Goal: Information Seeking & Learning: Learn about a topic

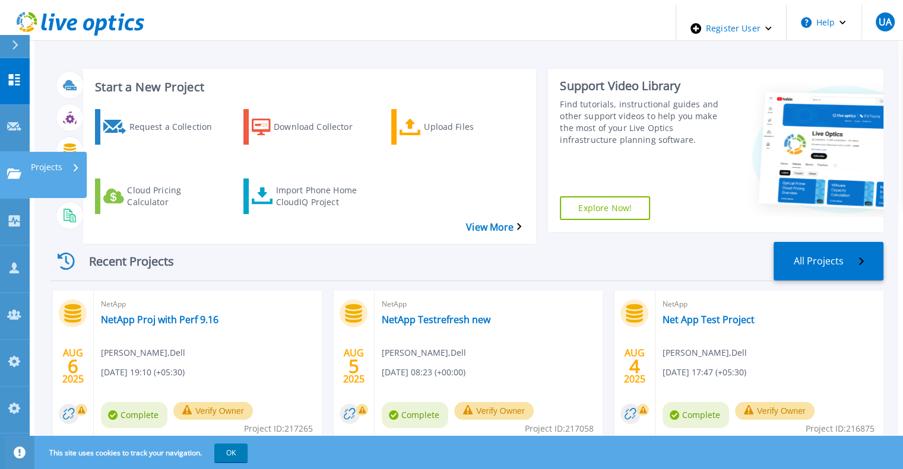
click at [71, 152] on div "Projects" at bounding box center [55, 167] width 49 height 31
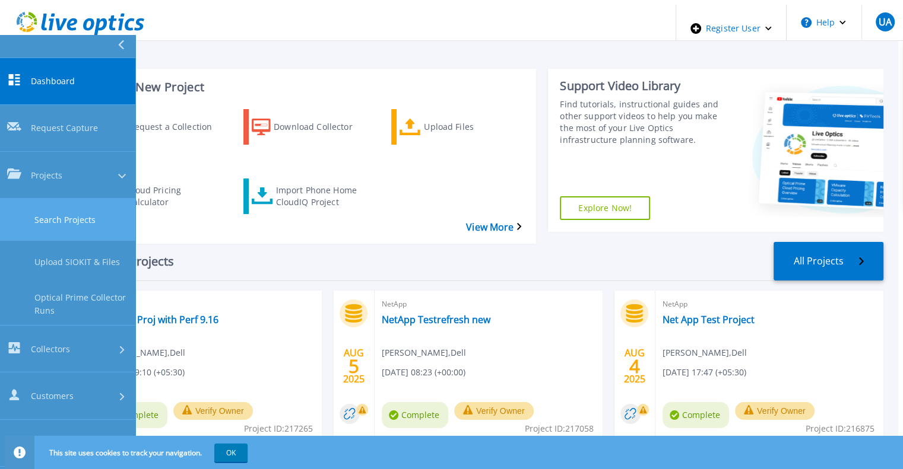
click at [88, 199] on link "Search Projects" at bounding box center [67, 220] width 135 height 42
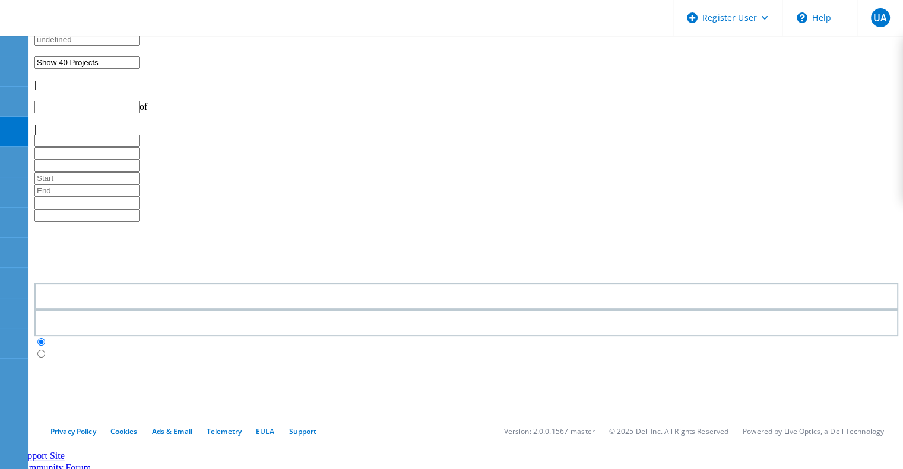
type input "1"
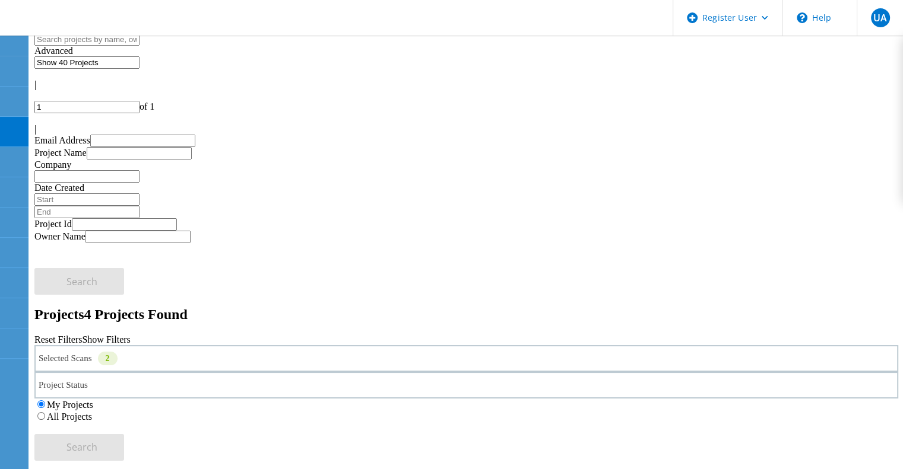
click at [92, 412] on label "All Projects" at bounding box center [69, 417] width 45 height 10
click at [45, 412] on input "All Projects" at bounding box center [41, 416] width 8 height 8
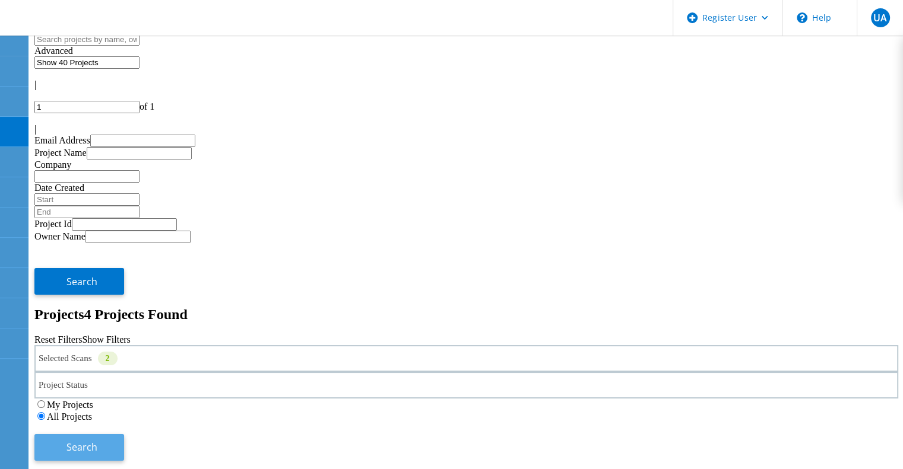
click at [124, 434] on button "Search" at bounding box center [79, 447] width 90 height 27
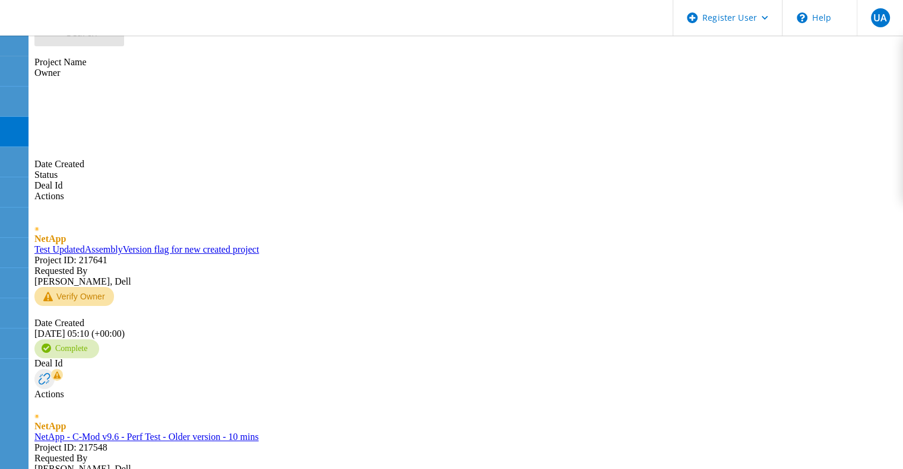
scroll to position [417, 0]
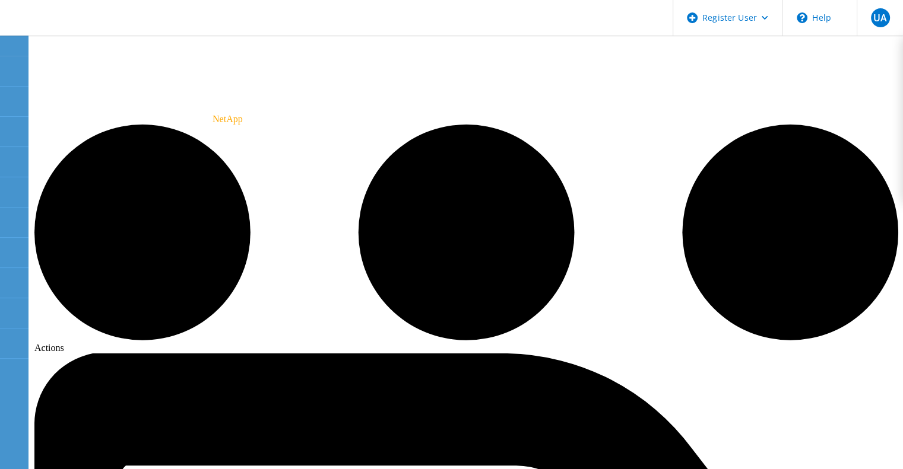
radio input "true"
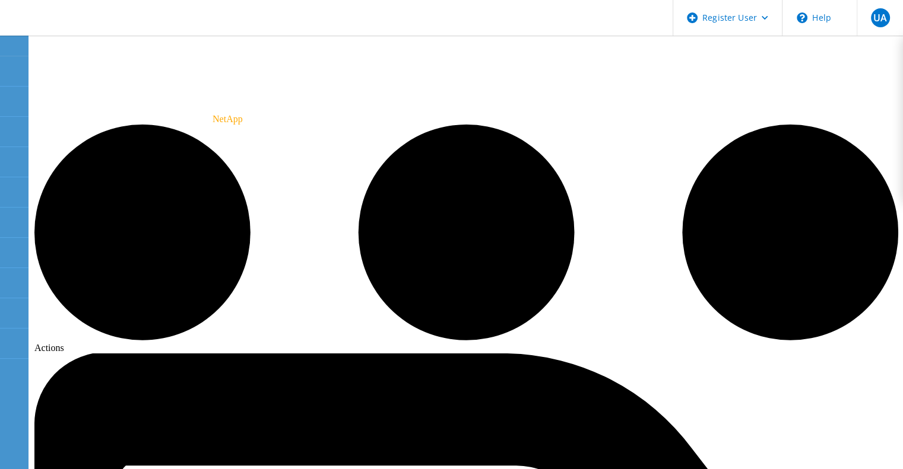
copy div "33055179388.00"
copy div "13238782616.00"
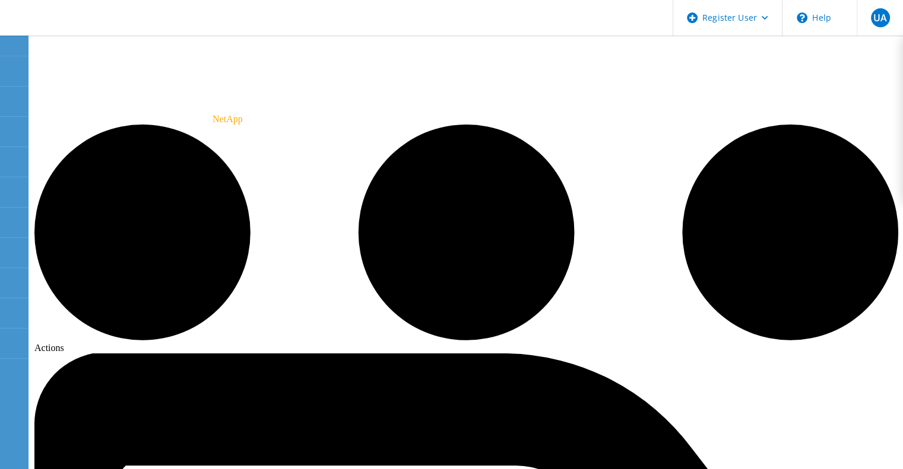
radio input "true"
radio input "false"
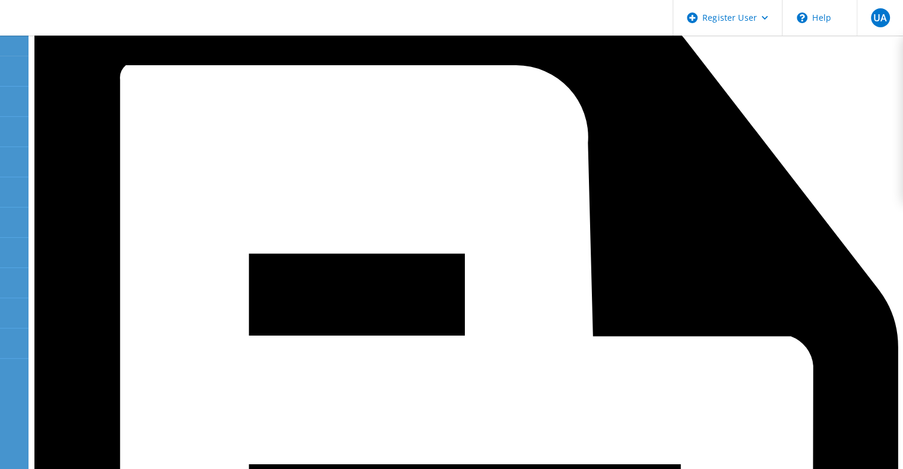
scroll to position [404, 0]
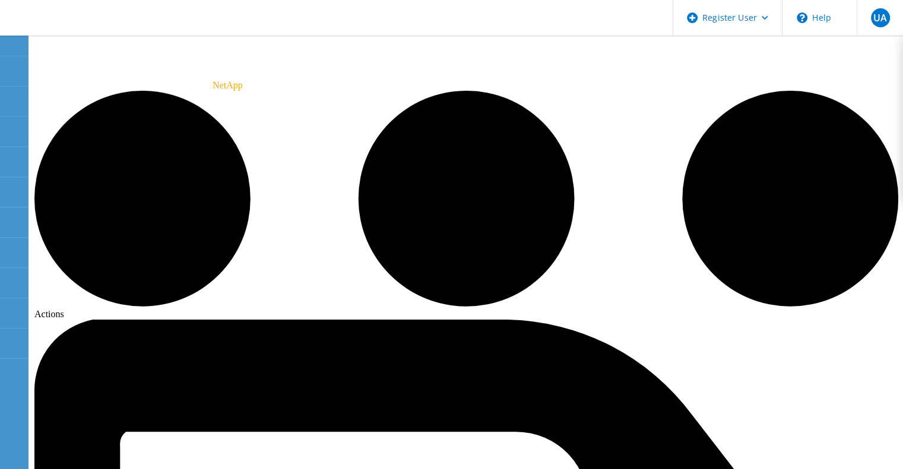
scroll to position [0, 0]
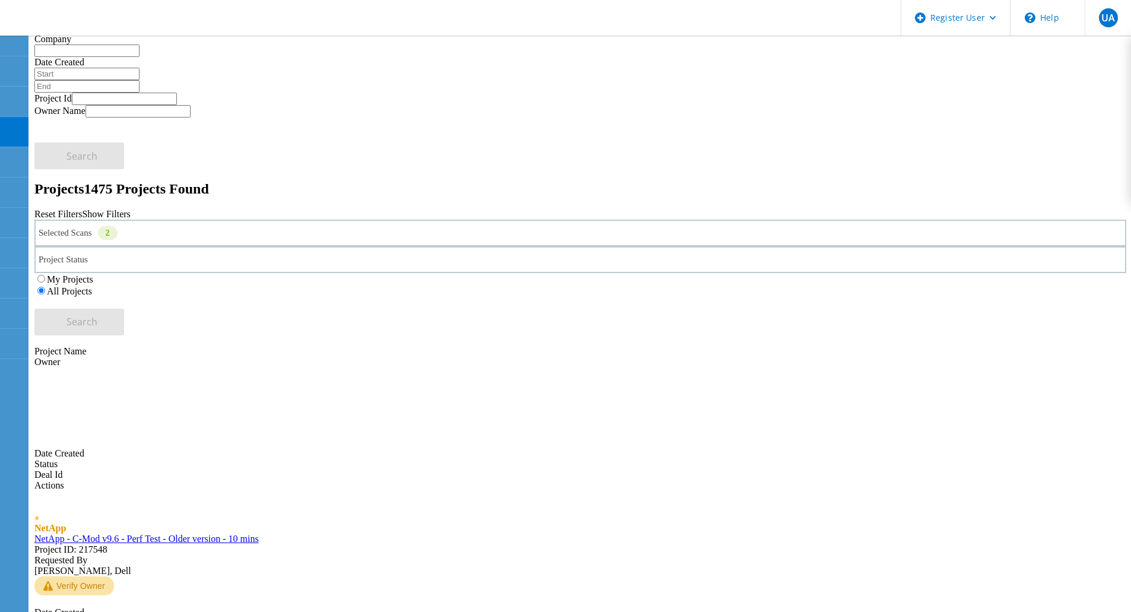
scroll to position [126, 0]
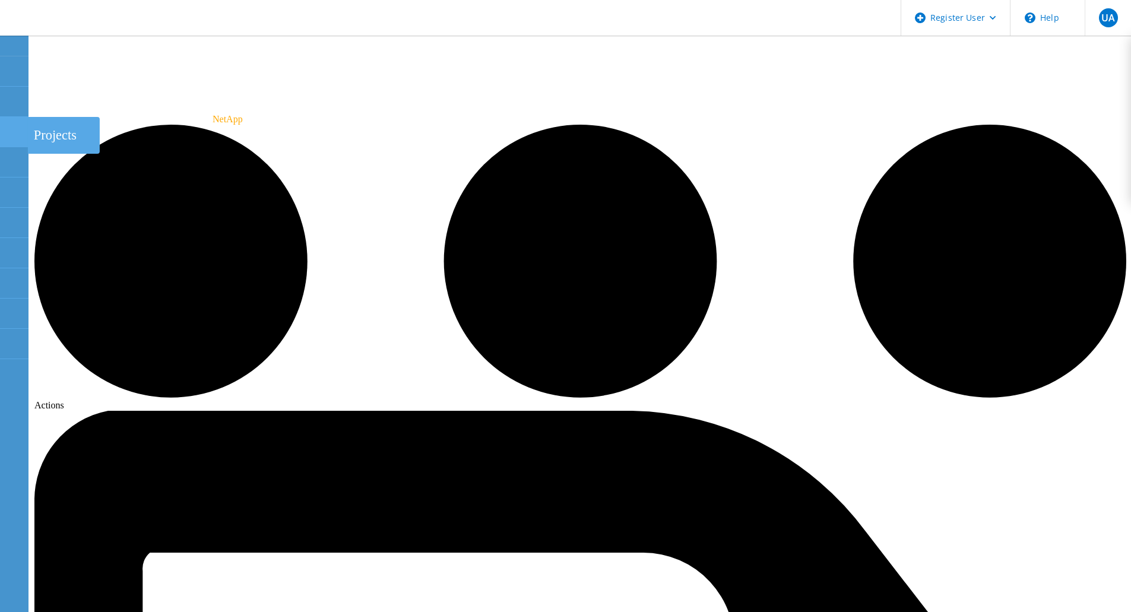
click at [7, 126] on use at bounding box center [7, 126] width 0 height 0
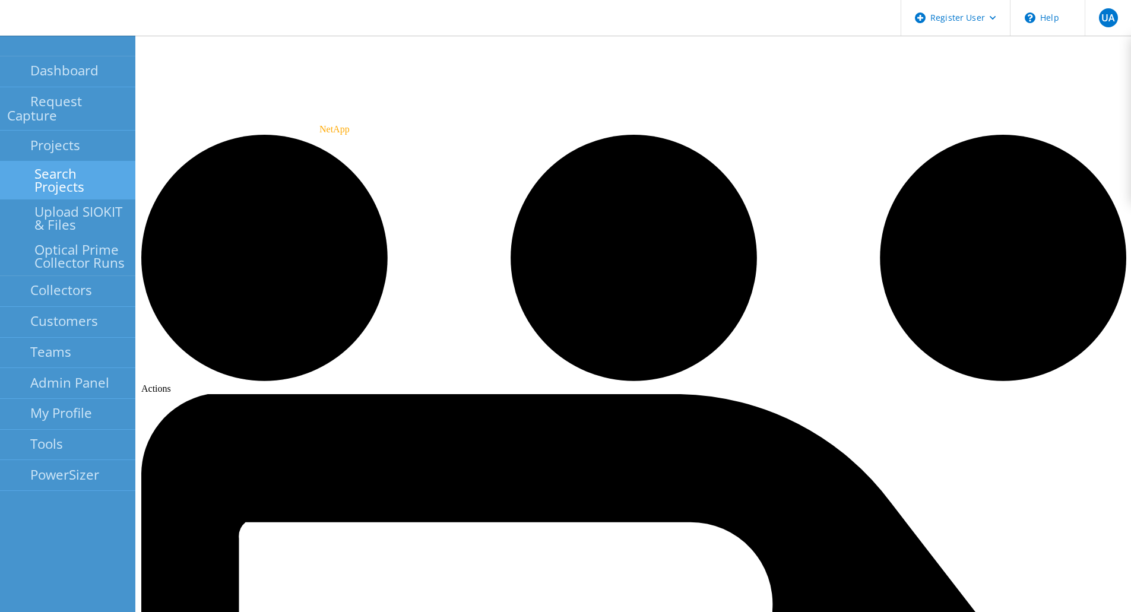
click at [77, 163] on link "Search Projects" at bounding box center [67, 180] width 135 height 38
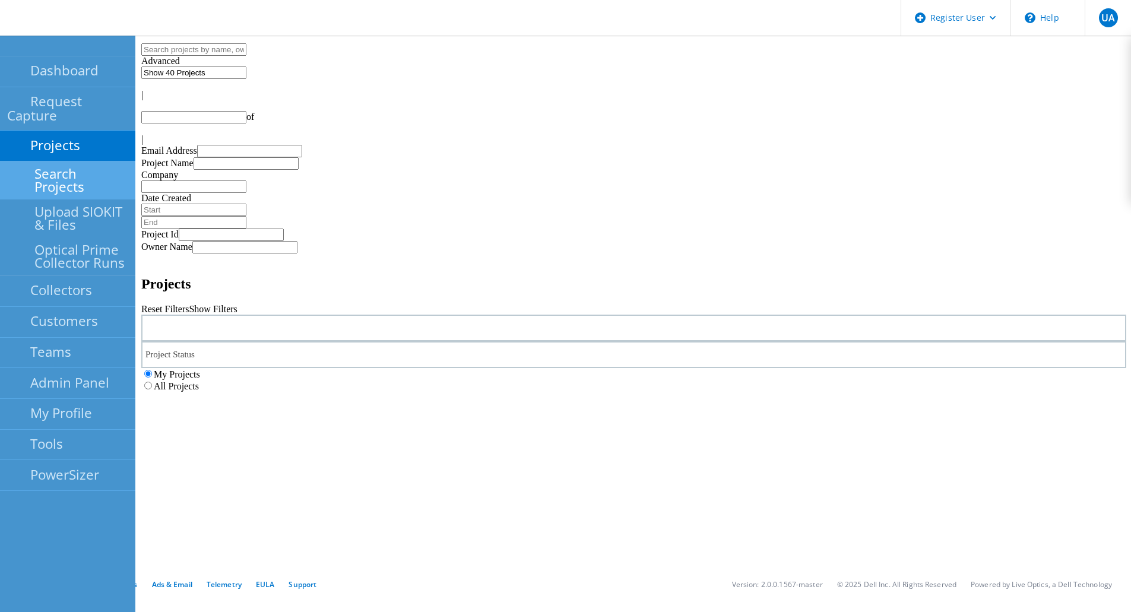
type input "1"
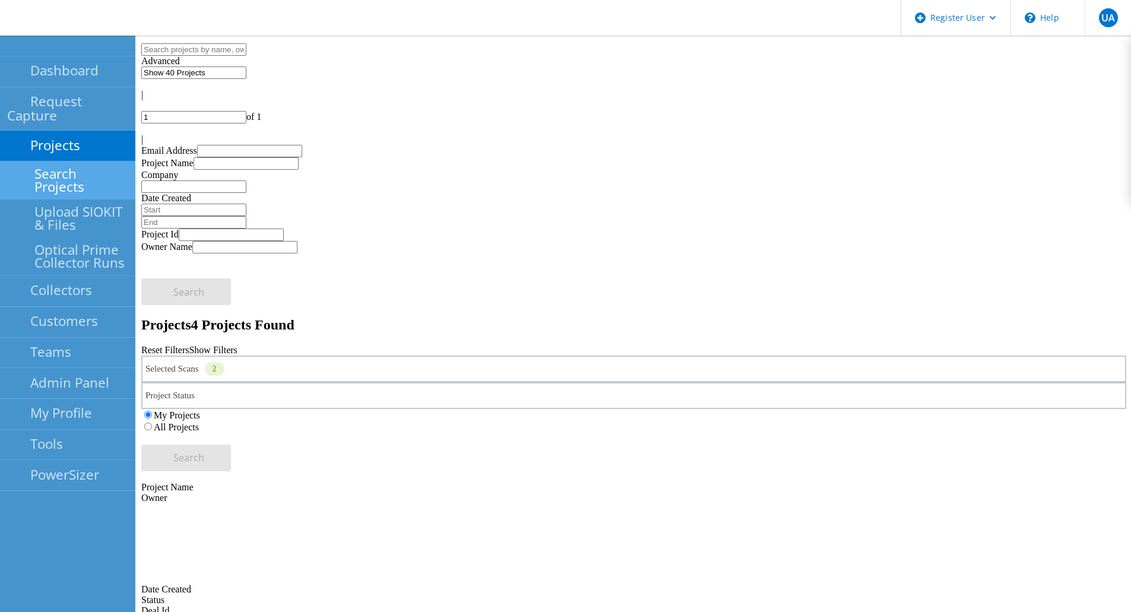
click at [199, 422] on label "All Projects" at bounding box center [176, 427] width 45 height 10
click at [152, 423] on input "All Projects" at bounding box center [148, 427] width 8 height 8
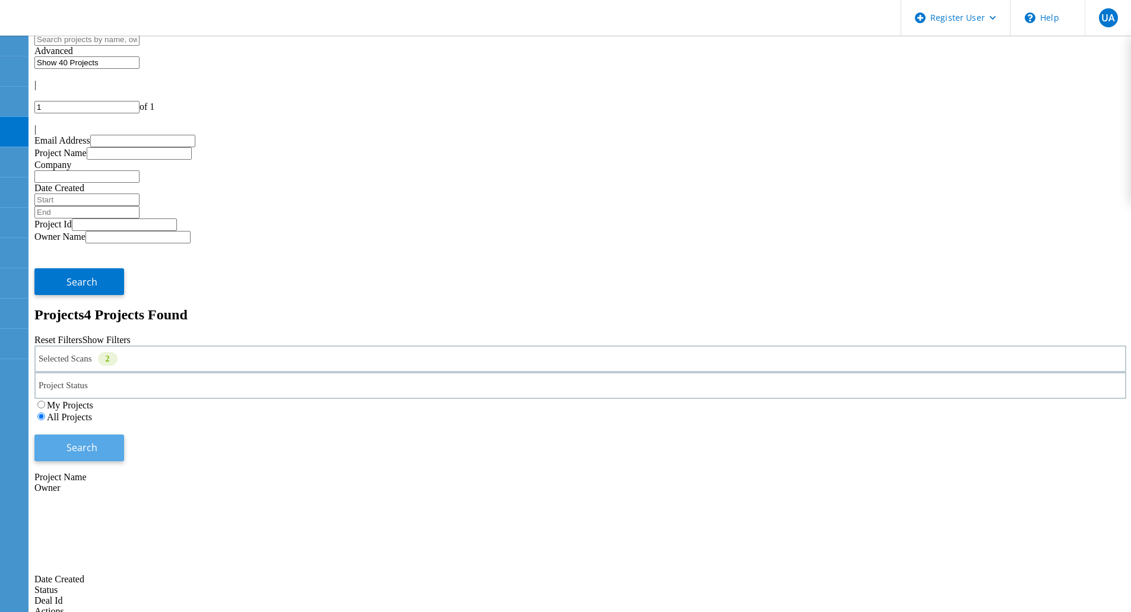
click at [124, 434] on button "Search" at bounding box center [79, 447] width 90 height 27
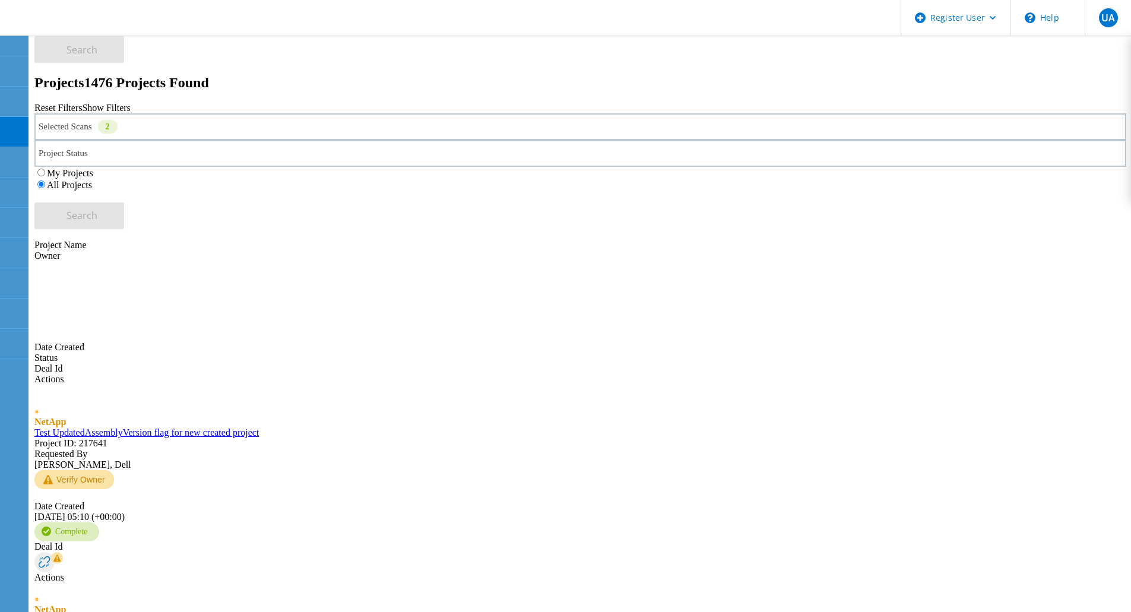
scroll to position [233, 0]
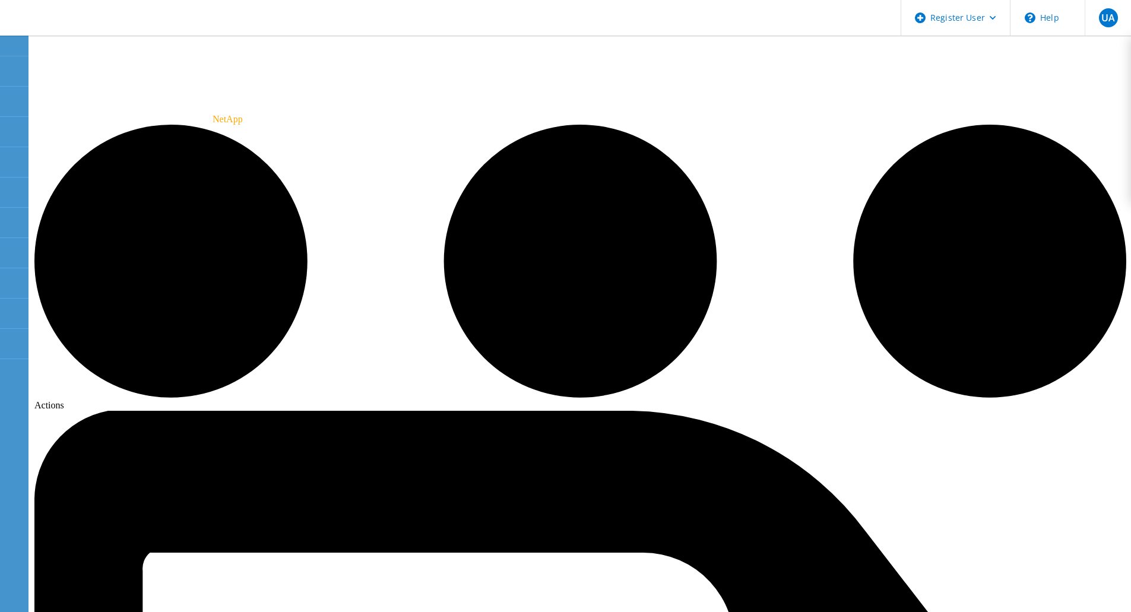
radio input "true"
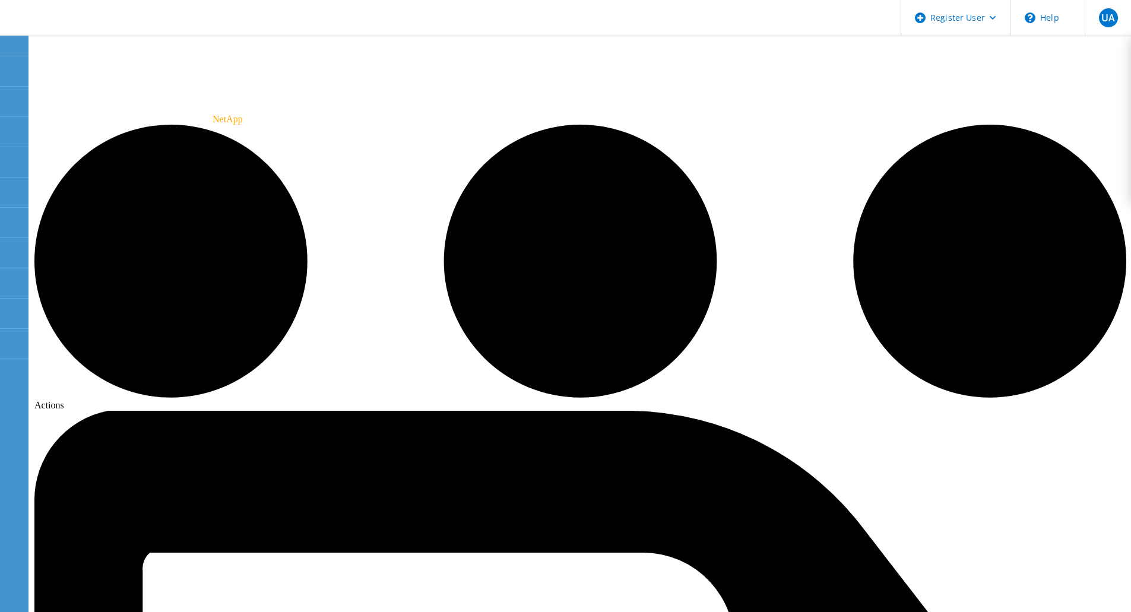
radio input "false"
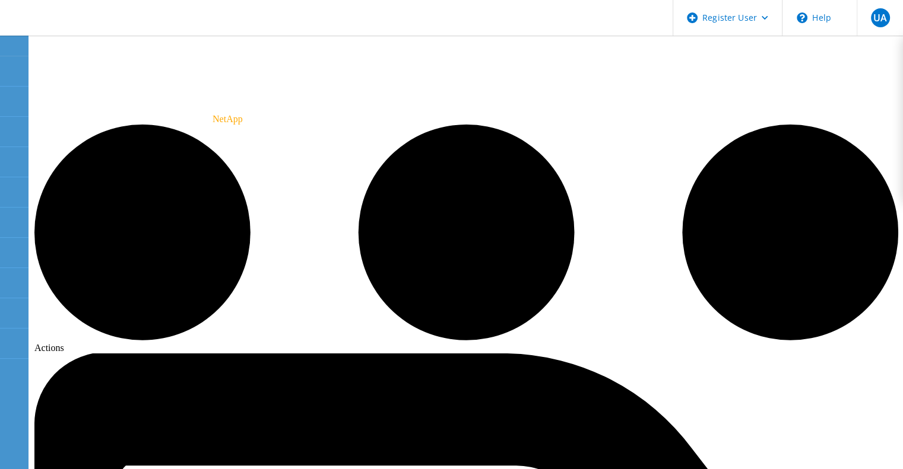
drag, startPoint x: 474, startPoint y: 226, endPoint x: 526, endPoint y: 227, distance: 52.8
copy div "2615562284.00"
